Goal: Task Accomplishment & Management: Use online tool/utility

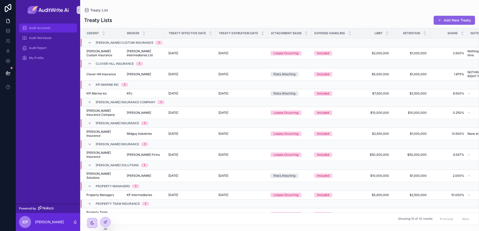
drag, startPoint x: 62, startPoint y: 28, endPoint x: 59, endPoint y: 27, distance: 3.2
click at [62, 28] on div "Audit Accounts" at bounding box center [48, 28] width 52 height 8
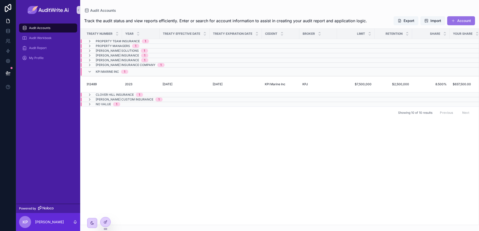
click at [462, 22] on button "Account" at bounding box center [461, 20] width 28 height 9
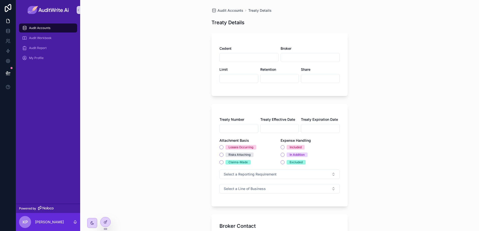
click at [45, 31] on div "Audit Accounts" at bounding box center [48, 28] width 52 height 8
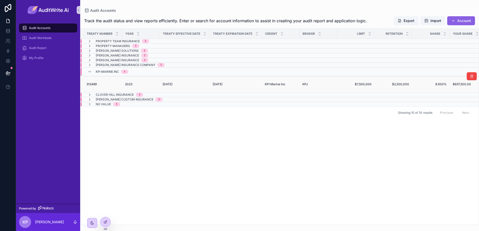
click at [285, 83] on span "KPI Marine Inc" at bounding box center [275, 84] width 21 height 4
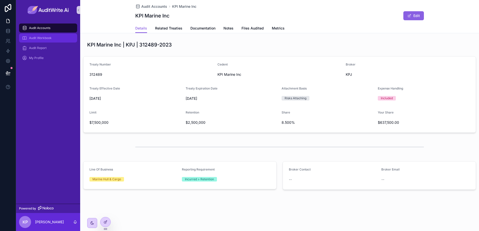
click at [53, 38] on div "Audit Workbook" at bounding box center [48, 38] width 52 height 8
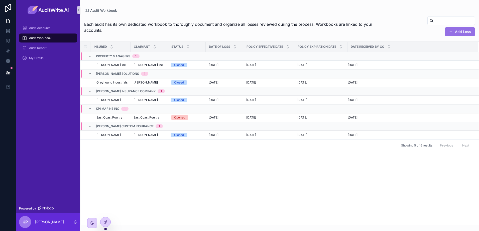
click at [468, 32] on button "Add Loss" at bounding box center [460, 31] width 30 height 9
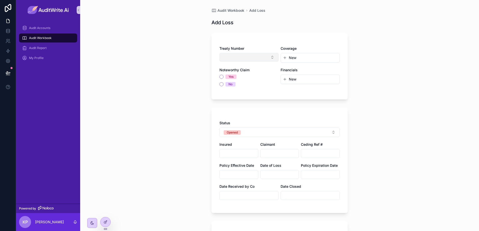
click at [252, 53] on button "Select Button" at bounding box center [248, 57] width 59 height 9
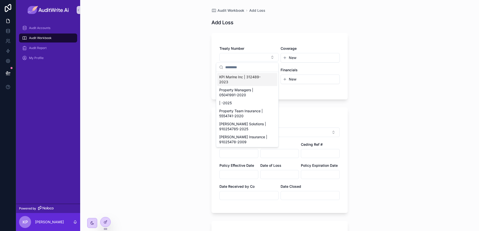
click at [254, 79] on span "KPI Marine Inc | 312489-2023" at bounding box center [244, 80] width 50 height 10
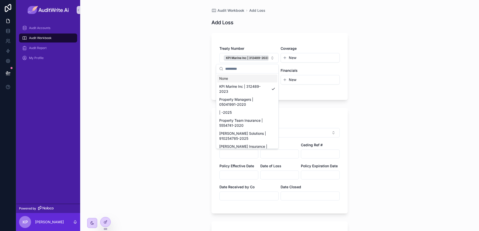
click at [384, 52] on div "Audit Workbook Add Loss Add Loss Treaty Number KPI Marine Inc | 312489-2023 Cov…" at bounding box center [279, 115] width 399 height 231
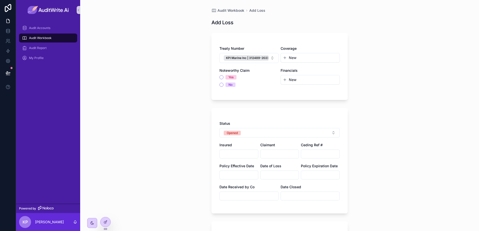
click at [238, 153] on input "scrollable content" at bounding box center [239, 154] width 38 height 7
click at [51, 40] on span "Audit Workbook" at bounding box center [40, 38] width 23 height 4
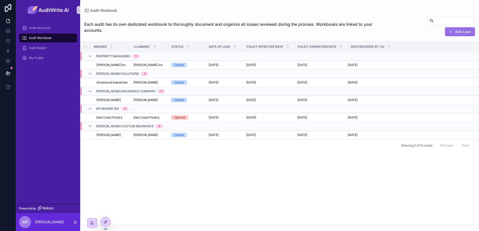
click at [463, 34] on button "Add Loss" at bounding box center [460, 31] width 30 height 9
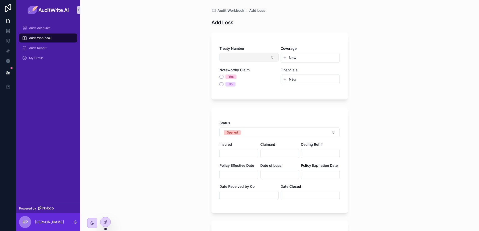
click at [253, 60] on button "Select Button" at bounding box center [248, 57] width 59 height 9
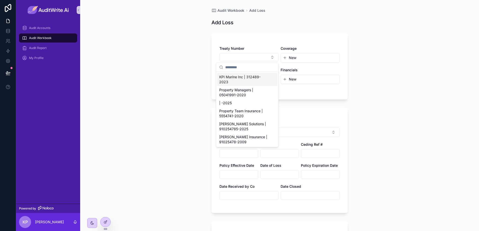
click at [254, 78] on span "KPI Marine Inc | 312489-2023" at bounding box center [244, 80] width 50 height 10
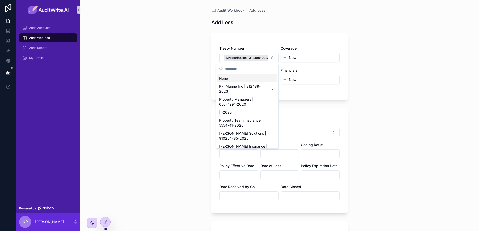
click at [250, 37] on div "Treaty Number KPI Marine Inc | 312489-2023 Coverage New Noteworthy Claim Yes No…" at bounding box center [279, 66] width 136 height 67
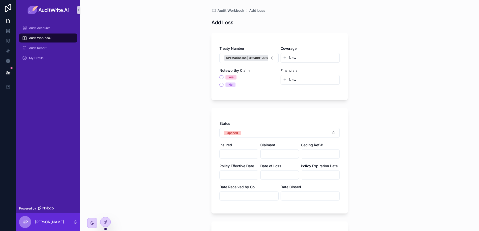
drag, startPoint x: 232, startPoint y: 149, endPoint x: 231, endPoint y: 152, distance: 3.4
click at [232, 150] on div "Insured" at bounding box center [238, 151] width 39 height 16
click at [233, 155] on input "scrollable content" at bounding box center [239, 154] width 38 height 7
click at [44, 24] on div "Audit Accounts" at bounding box center [48, 28] width 52 height 8
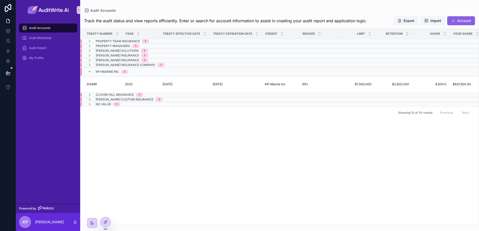
click at [333, 147] on div "Treaty Number Year Treaty Effective Date Treaty Expiration Date Cedent Broker L…" at bounding box center [279, 127] width 398 height 196
drag, startPoint x: 96, startPoint y: 72, endPoint x: 406, endPoint y: 83, distance: 309.8
click at [415, 83] on tbody "Property Team Insurance 1 Property Managers 1 Palmer Solutions 1 Miller Insuran…" at bounding box center [441, 73] width 723 height 68
click at [158, 154] on div "Treaty Number Year Treaty Effective Date Treaty Expiration Date Cedent Broker L…" at bounding box center [279, 127] width 398 height 196
click at [112, 72] on span "KPI Marine Inc" at bounding box center [107, 72] width 23 height 4
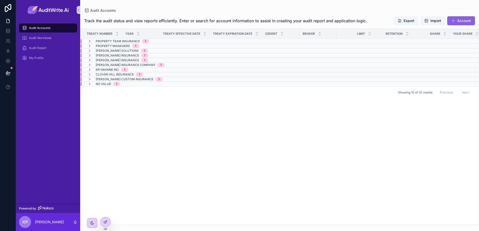
click at [116, 68] on span "KPI Marine Inc" at bounding box center [107, 70] width 23 height 4
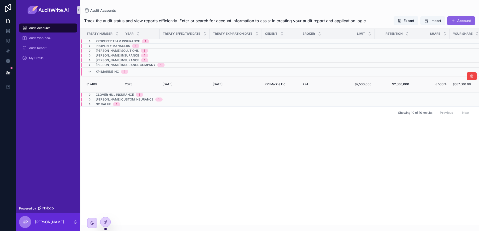
click at [134, 84] on div "2023 2023" at bounding box center [141, 84] width 32 height 4
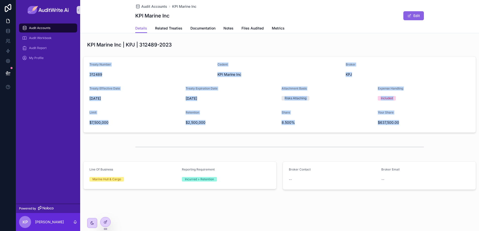
drag, startPoint x: 138, startPoint y: 67, endPoint x: 413, endPoint y: 124, distance: 280.7
click at [413, 124] on form "Treaty Number 312489 Cedent KPI Marine Inc Broker KPJ Treaty Effective Date 6/1…" at bounding box center [279, 95] width 392 height 76
click at [57, 38] on div "Audit Workbook" at bounding box center [48, 38] width 52 height 8
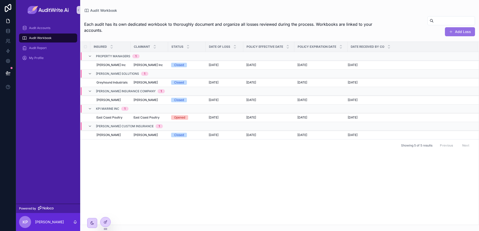
click at [459, 30] on button "Add Loss" at bounding box center [460, 31] width 30 height 9
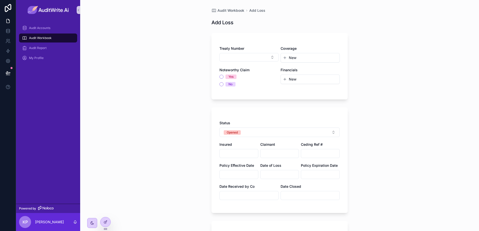
click at [233, 155] on input "scrollable content" at bounding box center [239, 153] width 38 height 7
type input "*"
type input "**********"
click at [244, 174] on input "scrollable content" at bounding box center [239, 174] width 38 height 7
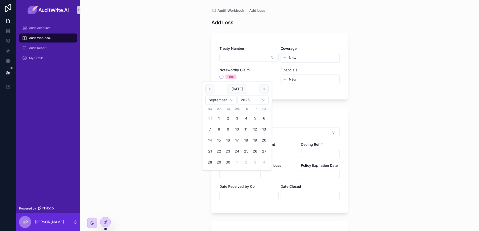
click at [288, 183] on div "**********" at bounding box center [279, 163] width 120 height 85
drag, startPoint x: 285, startPoint y: 181, endPoint x: 279, endPoint y: 176, distance: 7.4
click at [279, 176] on input "scrollable content" at bounding box center [279, 174] width 38 height 7
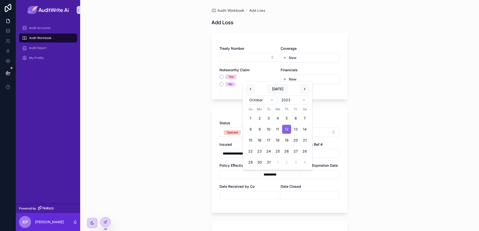
type input "**********"
click at [240, 174] on input "scrollable content" at bounding box center [239, 174] width 38 height 7
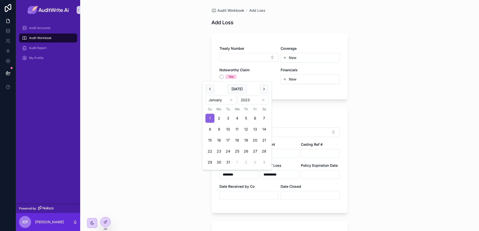
type input "********"
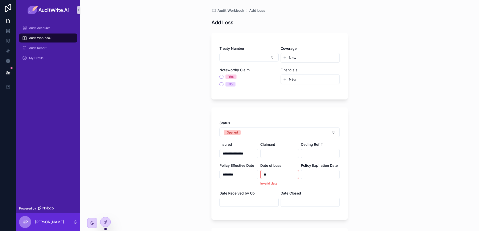
type input "*"
type input "**********"
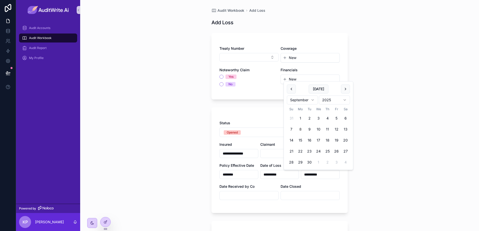
type input "**********"
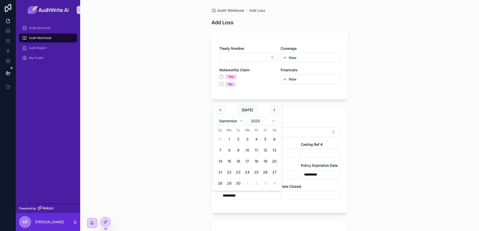
type input "**********"
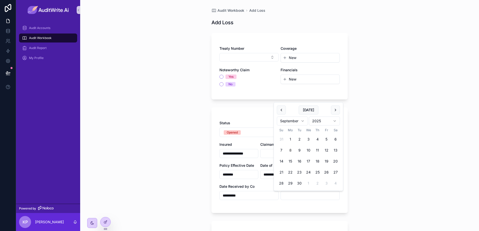
click at [302, 201] on div "**********" at bounding box center [279, 163] width 120 height 85
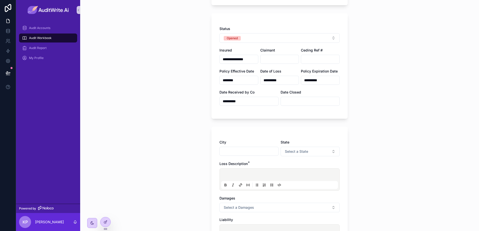
scroll to position [100, 0]
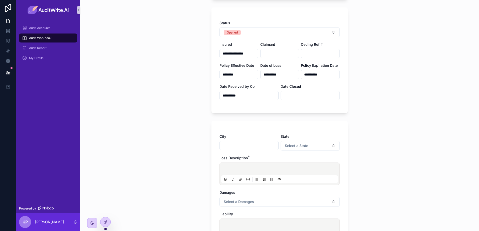
click at [239, 145] on input "scrollable content" at bounding box center [249, 145] width 59 height 7
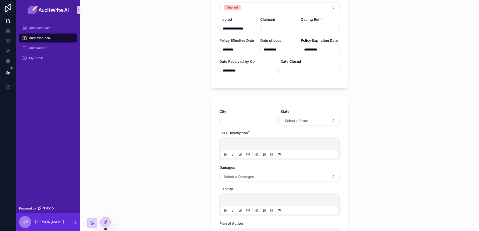
click at [240, 143] on p "scrollable content" at bounding box center [280, 145] width 117 height 5
click at [250, 177] on span "Select a Damages" at bounding box center [239, 177] width 30 height 5
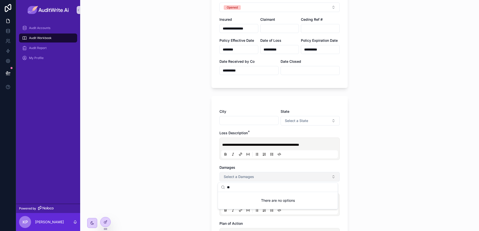
type input "*"
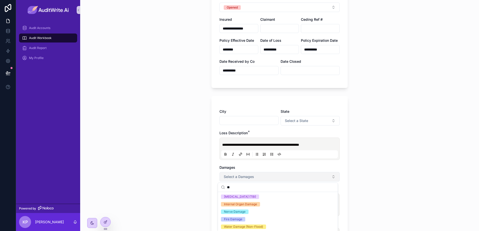
type input "*"
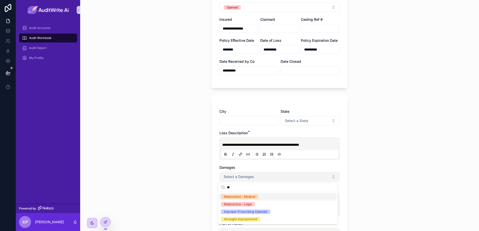
type input "*"
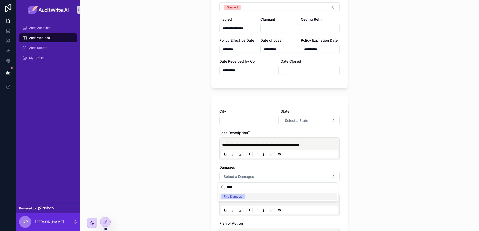
type input "****"
click at [251, 198] on div "Fire Damage" at bounding box center [278, 197] width 118 height 8
click at [260, 170] on div "Damages" at bounding box center [279, 167] width 120 height 5
click at [366, 167] on div "**********" at bounding box center [279, 115] width 399 height 231
click at [253, 199] on p "scrollable content" at bounding box center [280, 201] width 117 height 5
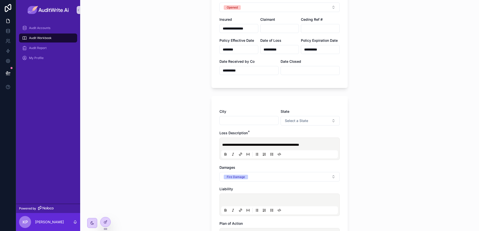
click at [233, 195] on div "scrollable content" at bounding box center [279, 205] width 120 height 23
click at [235, 196] on div "scrollable content" at bounding box center [279, 205] width 117 height 19
click at [230, 199] on p "scrollable content" at bounding box center [280, 201] width 117 height 5
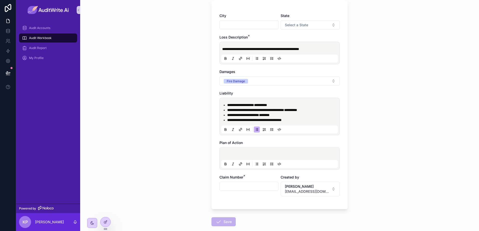
scroll to position [225, 0]
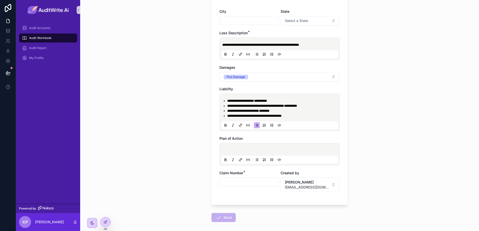
click at [236, 181] on input "scrollable content" at bounding box center [249, 182] width 59 height 7
type input "******"
click at [227, 219] on button "Save" at bounding box center [223, 217] width 24 height 9
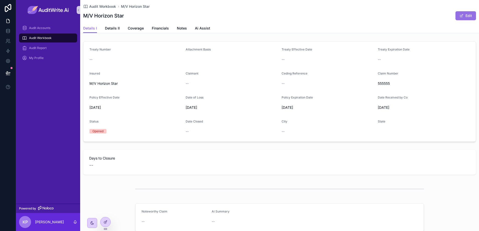
click at [462, 13] on button "Edit" at bounding box center [465, 15] width 21 height 9
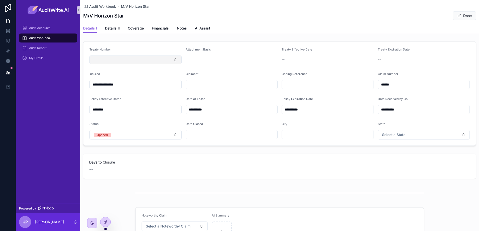
click at [137, 59] on button "Select Button" at bounding box center [135, 60] width 92 height 9
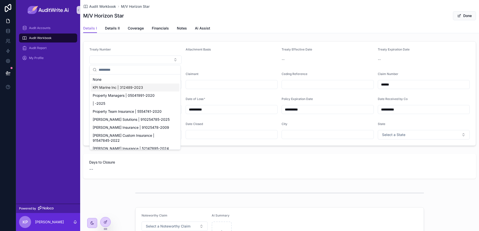
click at [132, 86] on span "KPI Marine Inc | 312489-2023" at bounding box center [118, 87] width 50 height 5
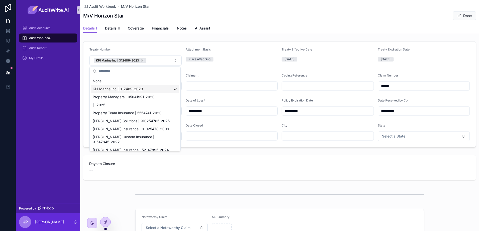
click at [227, 71] on form "**********" at bounding box center [279, 95] width 392 height 106
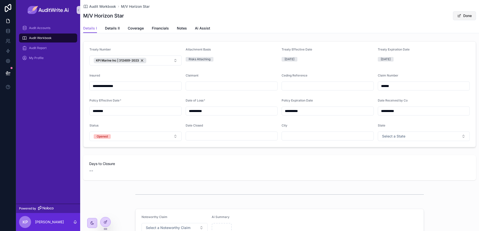
click at [462, 15] on button "Done" at bounding box center [464, 15] width 23 height 9
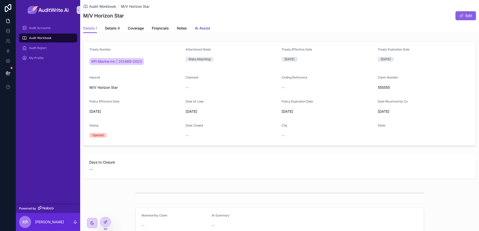
click at [203, 30] on span "Ai Assist" at bounding box center [202, 28] width 15 height 5
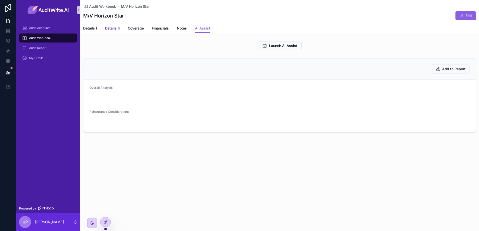
click at [111, 27] on span "Details II" at bounding box center [112, 28] width 15 height 5
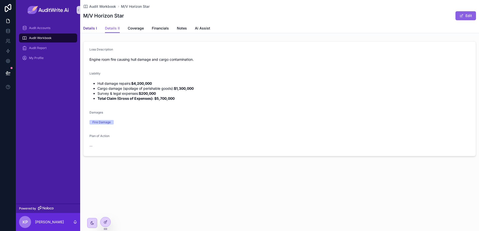
click at [93, 29] on span "Details I" at bounding box center [90, 28] width 14 height 5
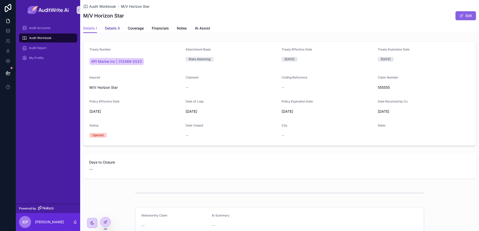
click at [110, 29] on span "Details II" at bounding box center [112, 28] width 15 height 5
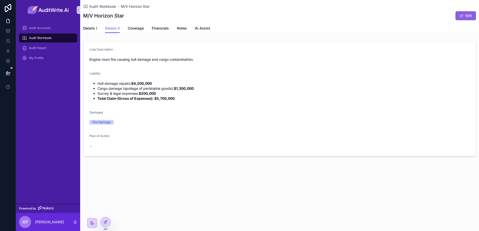
click at [43, 39] on span "Audit Workbook" at bounding box center [40, 38] width 23 height 4
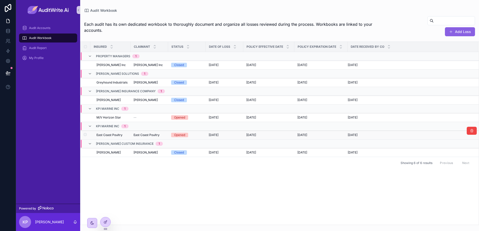
click at [117, 135] on span "East Coast Poultry" at bounding box center [109, 135] width 26 height 4
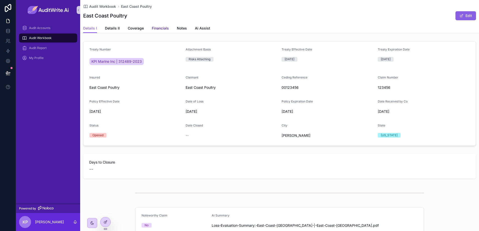
click at [166, 27] on span "Financials" at bounding box center [160, 28] width 17 height 5
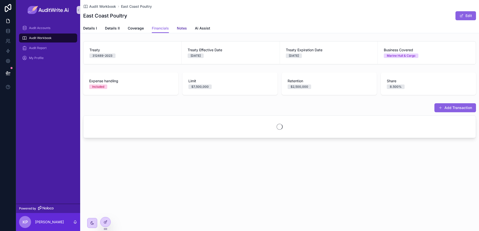
click at [184, 30] on span "Notes" at bounding box center [182, 28] width 10 height 5
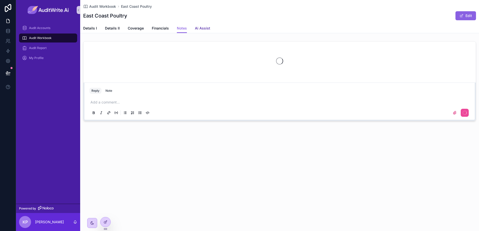
click at [202, 30] on span "Ai Assist" at bounding box center [202, 28] width 15 height 5
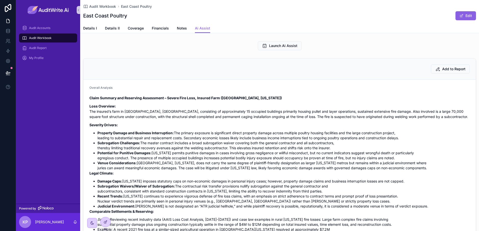
click at [45, 37] on span "Audit Workbook" at bounding box center [40, 38] width 23 height 4
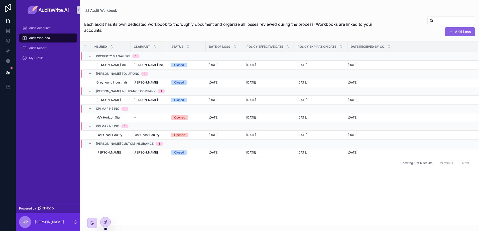
click at [34, 40] on span "Audit Workbook" at bounding box center [40, 38] width 23 height 4
click at [108, 117] on span "M/V Horizon Star" at bounding box center [108, 118] width 25 height 4
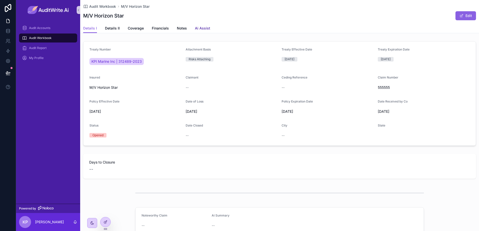
click at [203, 29] on span "Ai Assist" at bounding box center [202, 28] width 15 height 5
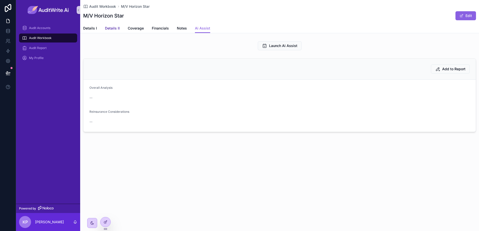
click at [118, 28] on span "Details II" at bounding box center [112, 28] width 15 height 5
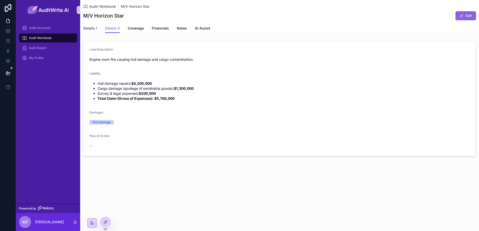
click at [93, 28] on span "Details I" at bounding box center [90, 28] width 14 height 5
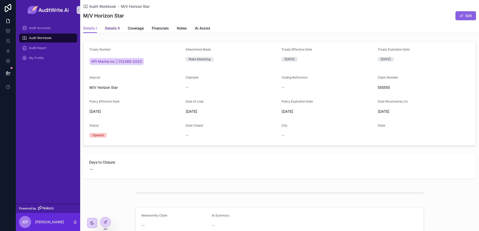
click at [112, 29] on span "Details II" at bounding box center [112, 28] width 15 height 5
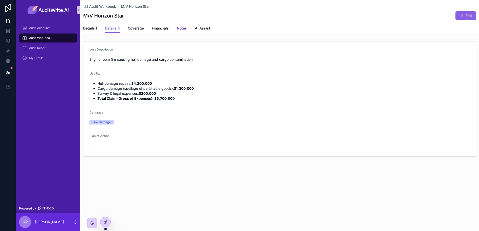
click at [184, 29] on span "Notes" at bounding box center [182, 28] width 10 height 5
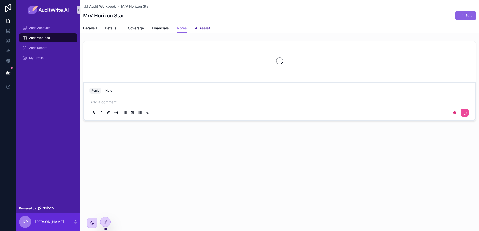
click at [205, 28] on span "Ai Assist" at bounding box center [202, 28] width 15 height 5
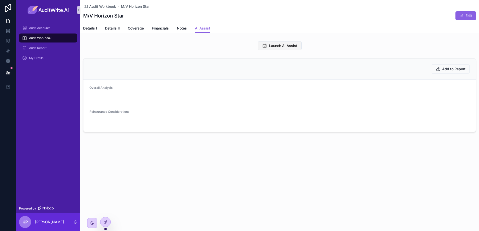
click at [284, 46] on span "Launch Ai Assist" at bounding box center [283, 45] width 28 height 5
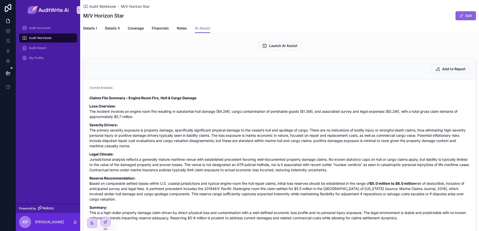
scroll to position [25, 0]
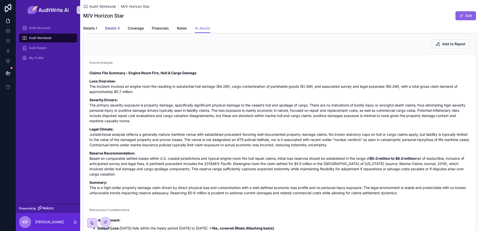
click at [112, 28] on span "Details II" at bounding box center [112, 28] width 15 height 5
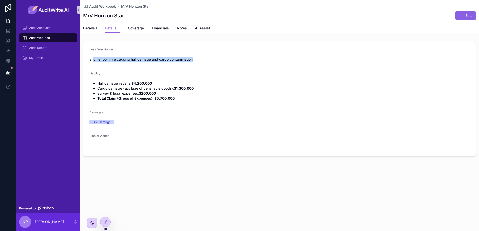
drag, startPoint x: 94, startPoint y: 59, endPoint x: 194, endPoint y: 59, distance: 100.4
click at [194, 59] on span "Engine room fire causing hull damage and cargo contamination." at bounding box center [141, 59] width 104 height 4
drag, startPoint x: 194, startPoint y: 59, endPoint x: 181, endPoint y: 67, distance: 15.6
click at [197, 61] on span "Engine room fire causing hull damage and cargo contamination." at bounding box center [279, 59] width 380 height 5
click at [157, 84] on li "Hull damage repairs: $4,200,000" at bounding box center [283, 83] width 372 height 5
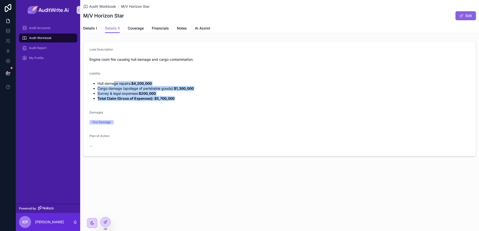
drag, startPoint x: 113, startPoint y: 79, endPoint x: 185, endPoint y: 102, distance: 75.3
click at [185, 102] on div "Liability Hull damage repairs: $4,200,000 Cargo damage (spoilage of perishable …" at bounding box center [279, 87] width 380 height 31
drag, startPoint x: 185, startPoint y: 102, endPoint x: 148, endPoint y: 97, distance: 37.7
click at [145, 96] on strong "Total Claim (Gross of Expenses): $5,700,000" at bounding box center [135, 98] width 77 height 4
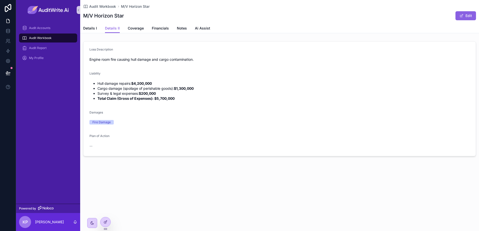
click at [158, 99] on strong "Total Claim (Gross of Expenses): $5,700,000" at bounding box center [135, 98] width 77 height 4
click at [175, 100] on li "Total Claim (Gross of Expenses): $5,700,000" at bounding box center [283, 98] width 372 height 5
click at [202, 28] on span "Ai Assist" at bounding box center [202, 28] width 15 height 5
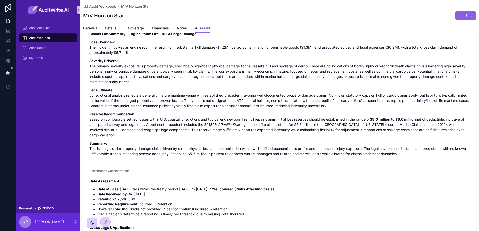
scroll to position [75, 0]
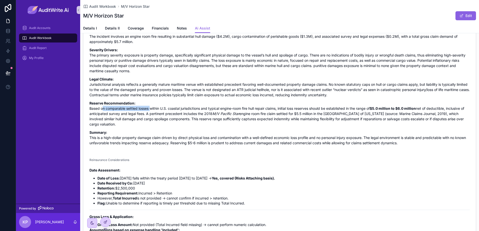
drag, startPoint x: 104, startPoint y: 109, endPoint x: 152, endPoint y: 110, distance: 48.4
click at [152, 110] on p "Reserve Recommendation: Based on comparable settled losses within U.S. coastal …" at bounding box center [279, 114] width 380 height 26
drag, startPoint x: 152, startPoint y: 110, endPoint x: 139, endPoint y: 121, distance: 17.1
click at [158, 115] on p "Reserve Recommendation: Based on comparable settled losses within U.S. coastal …" at bounding box center [279, 114] width 380 height 26
click at [137, 121] on p "Reserve Recommendation: Based on comparable settled losses within U.S. coastal …" at bounding box center [279, 114] width 380 height 26
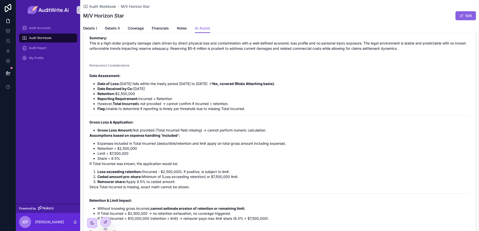
scroll to position [200, 0]
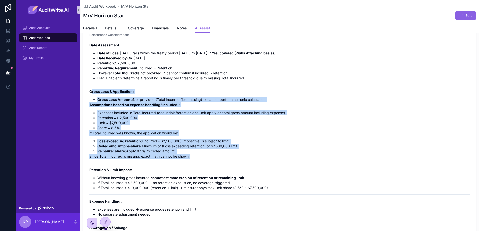
drag, startPoint x: 155, startPoint y: 105, endPoint x: 226, endPoint y: 158, distance: 88.8
click at [226, 158] on div "Date Assessment: Date of Loss: [DATE] falls within the treaty period [DATE] to …" at bounding box center [279, 169] width 380 height 252
drag, startPoint x: 226, startPoint y: 158, endPoint x: 193, endPoint y: 157, distance: 33.1
click at [193, 156] on p "Since Total Incurred is missing, exact math cannot be shown." at bounding box center [279, 156] width 380 height 5
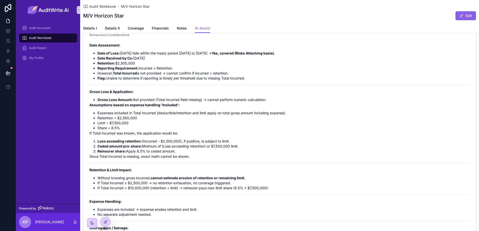
click at [207, 157] on p "Since Total Incurred is missing, exact math cannot be shown." at bounding box center [279, 156] width 380 height 5
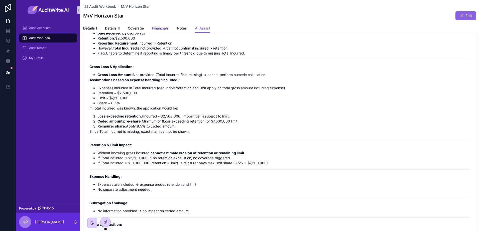
click at [159, 29] on span "Financials" at bounding box center [160, 28] width 17 height 5
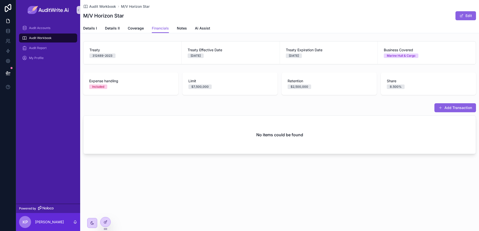
click at [454, 102] on div "Add Transaction No items could be found" at bounding box center [279, 128] width 399 height 55
click at [453, 107] on button "Add Transaction" at bounding box center [455, 107] width 42 height 9
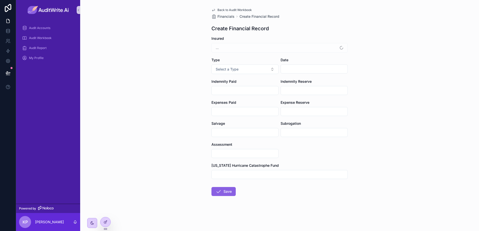
click at [252, 49] on div "..." at bounding box center [279, 48] width 136 height 10
click at [252, 46] on div "M/V Horizon Star" at bounding box center [279, 48] width 136 height 10
click at [258, 70] on button "Select a Type" at bounding box center [244, 70] width 67 height 10
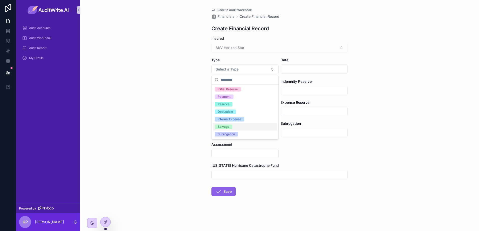
click at [169, 97] on div "Back to Audit Workbook Financials Create Financial Record Create Financial Reco…" at bounding box center [279, 115] width 399 height 231
drag, startPoint x: 169, startPoint y: 97, endPoint x: 169, endPoint y: 119, distance: 22.1
click at [171, 116] on div "Back to Audit Workbook Financials Create Financial Record Create Financial Reco…" at bounding box center [279, 115] width 399 height 231
click at [165, 147] on div "Back to Audit Workbook Financials Create Financial Record Create Financial Reco…" at bounding box center [279, 115] width 399 height 231
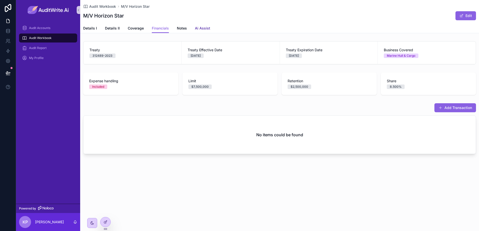
click at [198, 25] on link "Ai Assist" at bounding box center [202, 29] width 15 height 10
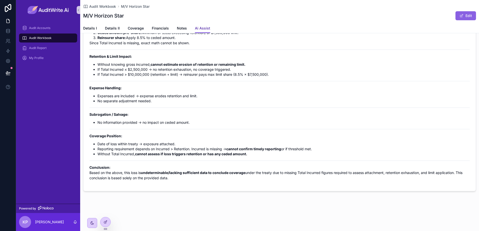
scroll to position [316, 0]
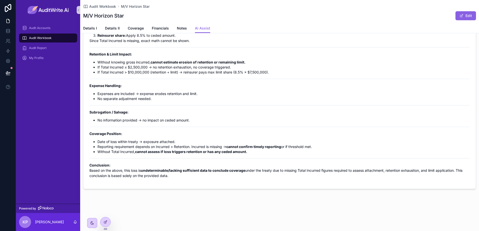
click at [372, 175] on p "Conclusion: Based on the above, this loss is undeterminable/lacking sufficient …" at bounding box center [279, 171] width 380 height 16
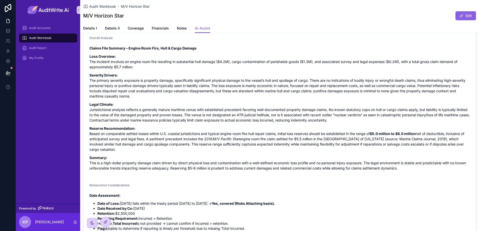
scroll to position [0, 0]
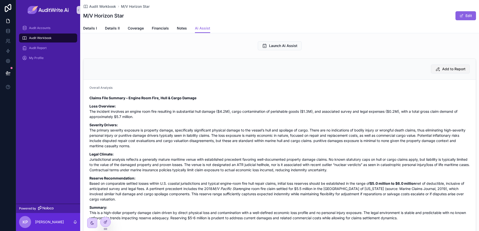
click at [450, 66] on button "Add to Report" at bounding box center [450, 69] width 39 height 9
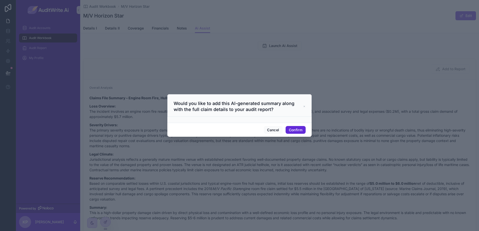
click at [300, 129] on button "Confirm" at bounding box center [296, 130] width 20 height 8
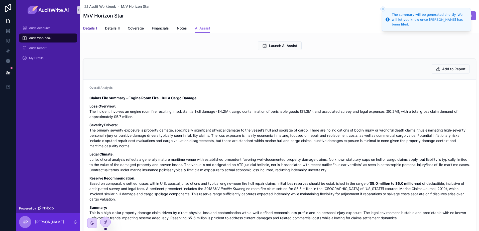
click at [91, 29] on span "Details I" at bounding box center [90, 28] width 14 height 5
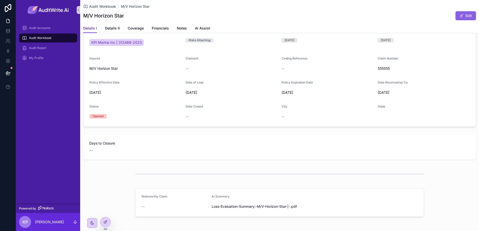
scroll to position [39, 0]
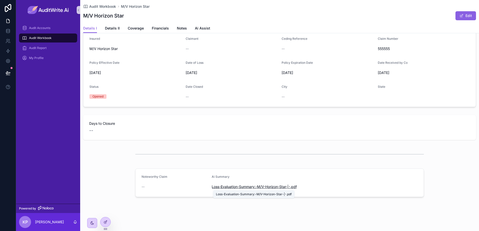
click at [234, 186] on span "Loss-Evaluation-Summary:-M/V-Horizon-Star-|-" at bounding box center [251, 187] width 78 height 5
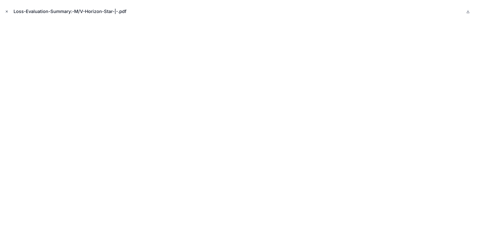
click at [7, 14] on button "Close modal" at bounding box center [7, 12] width 6 height 6
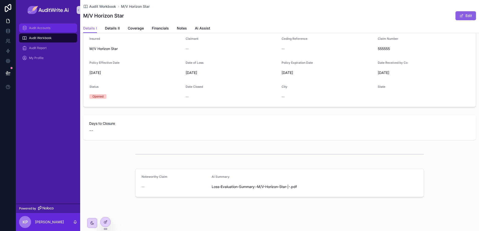
click at [52, 28] on div "Audit Accounts" at bounding box center [48, 28] width 52 height 8
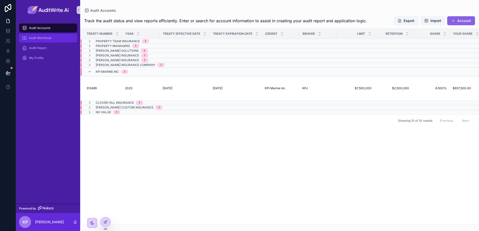
click at [42, 36] on div "Audit Workbook" at bounding box center [48, 38] width 52 height 8
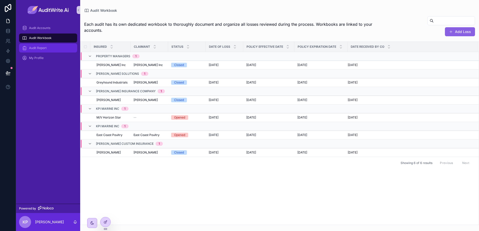
click at [67, 49] on div "Audit Report" at bounding box center [48, 48] width 52 height 8
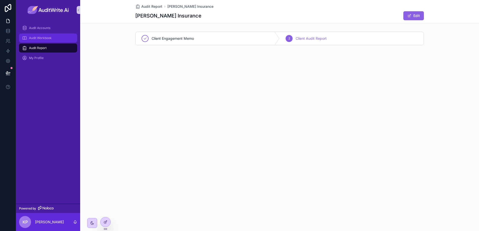
click at [40, 37] on span "Audit Workbook" at bounding box center [40, 38] width 23 height 4
